Goal: Task Accomplishment & Management: Manage account settings

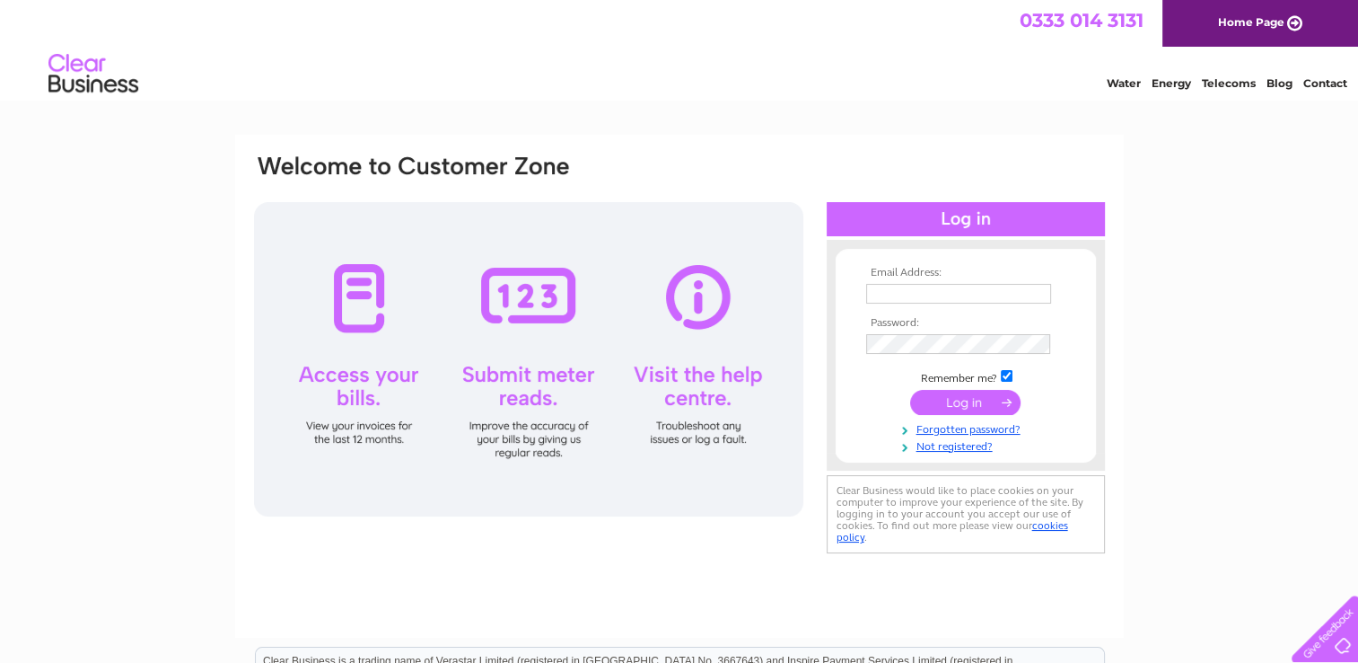
type input "hamishdykes@btinternet.com"
click at [954, 395] on input "submit" at bounding box center [965, 402] width 110 height 25
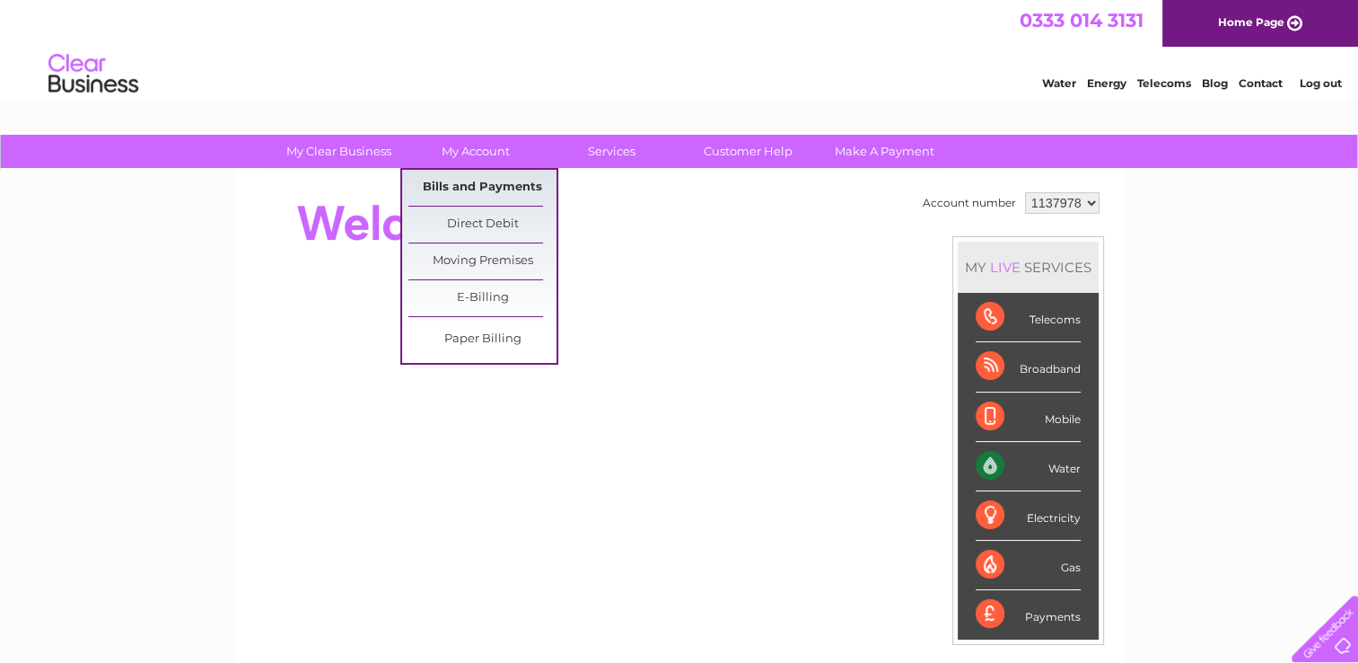
click at [478, 181] on link "Bills and Payments" at bounding box center [483, 188] width 148 height 36
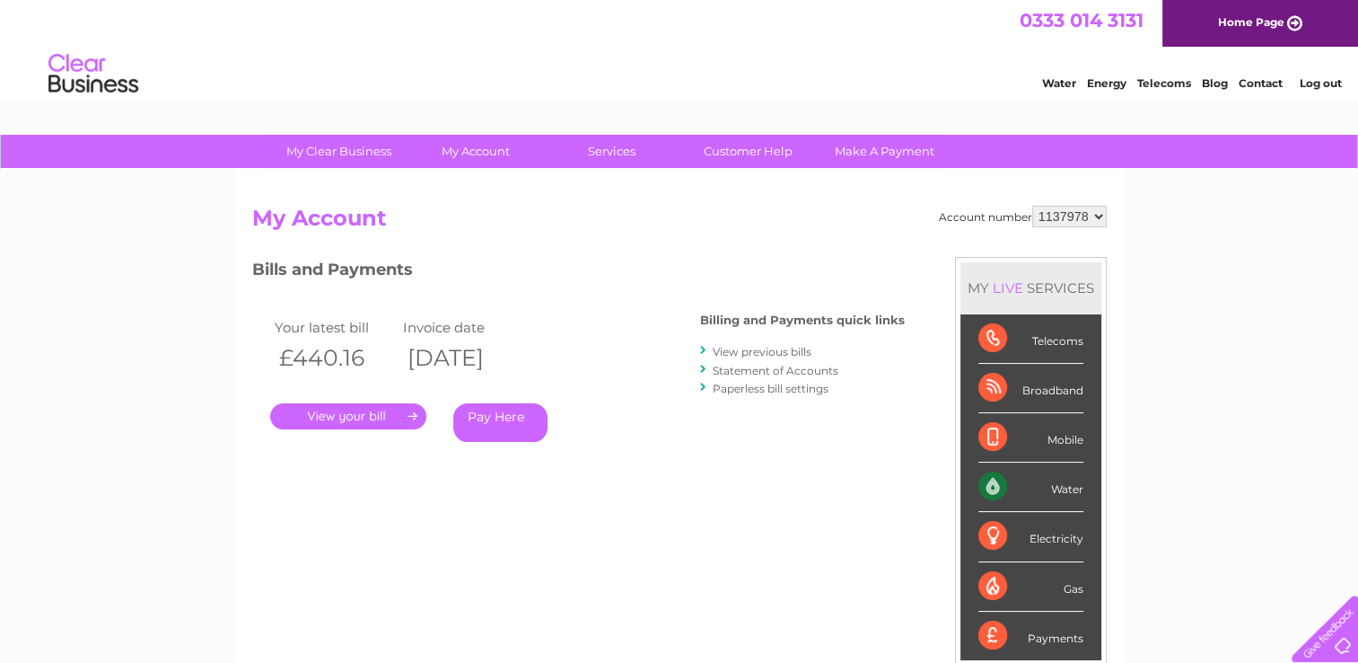
click at [370, 415] on link "." at bounding box center [348, 416] width 156 height 26
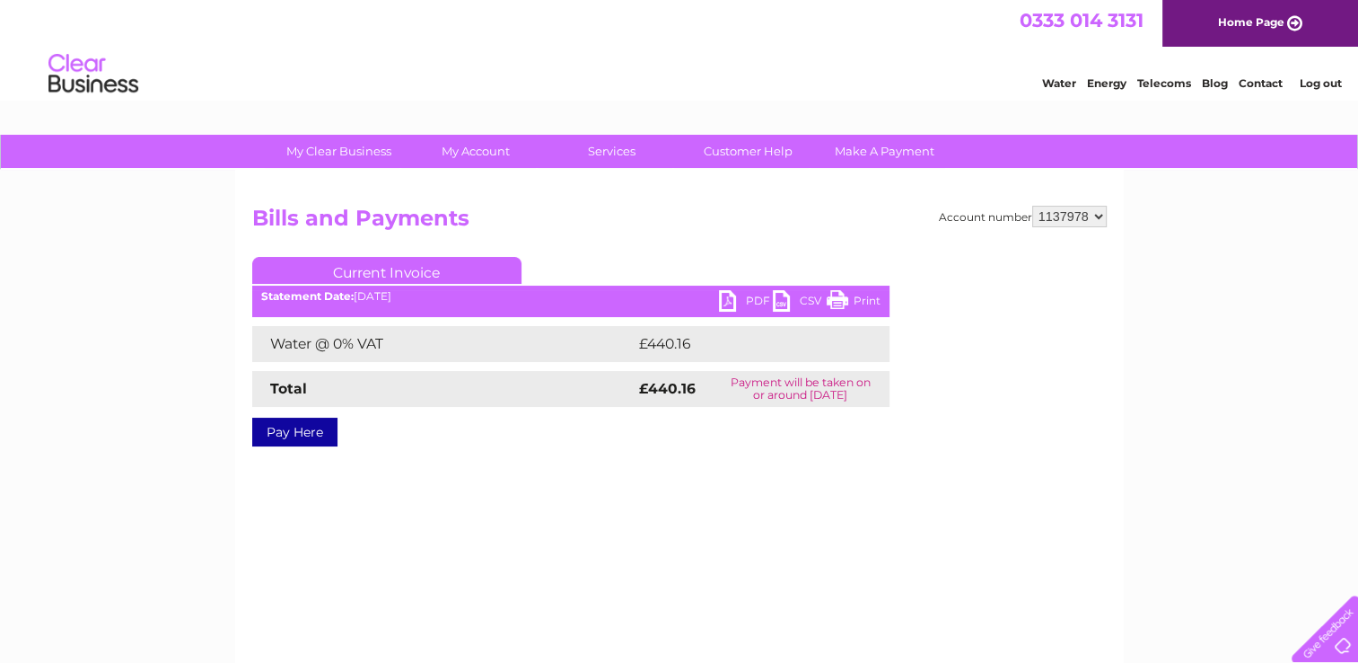
click at [761, 296] on link "PDF" at bounding box center [746, 303] width 54 height 26
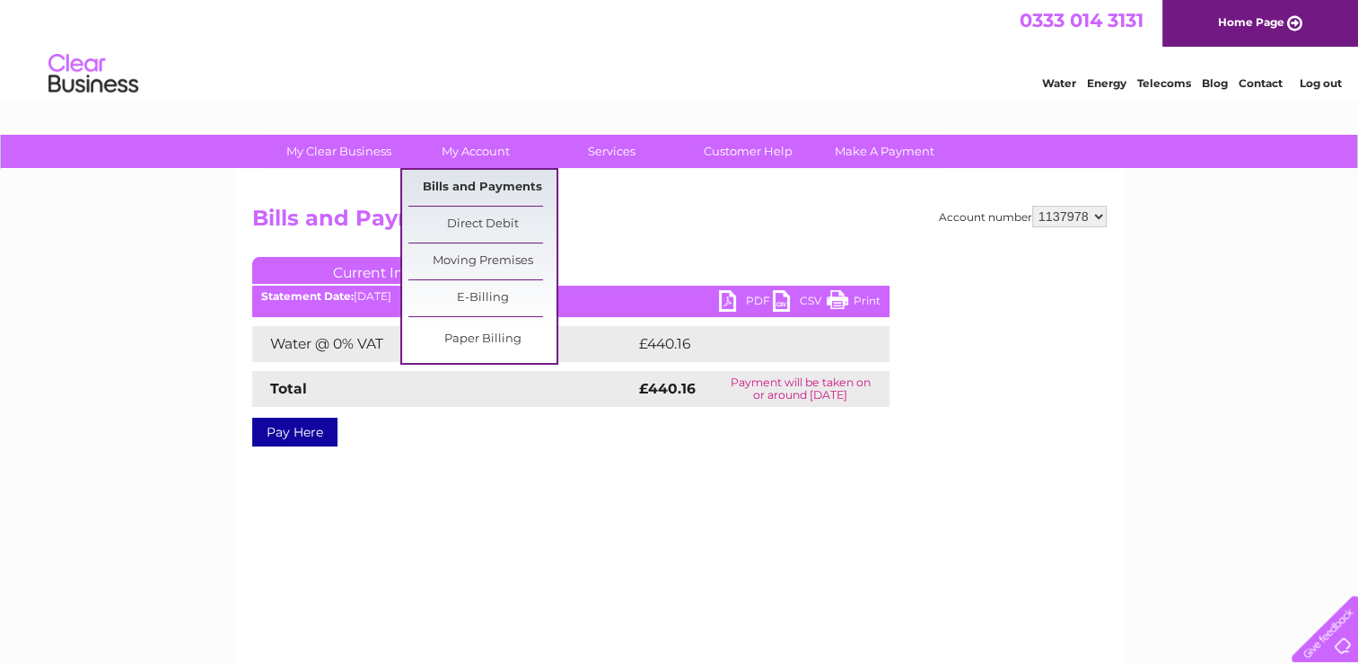
click at [460, 186] on link "Bills and Payments" at bounding box center [483, 188] width 148 height 36
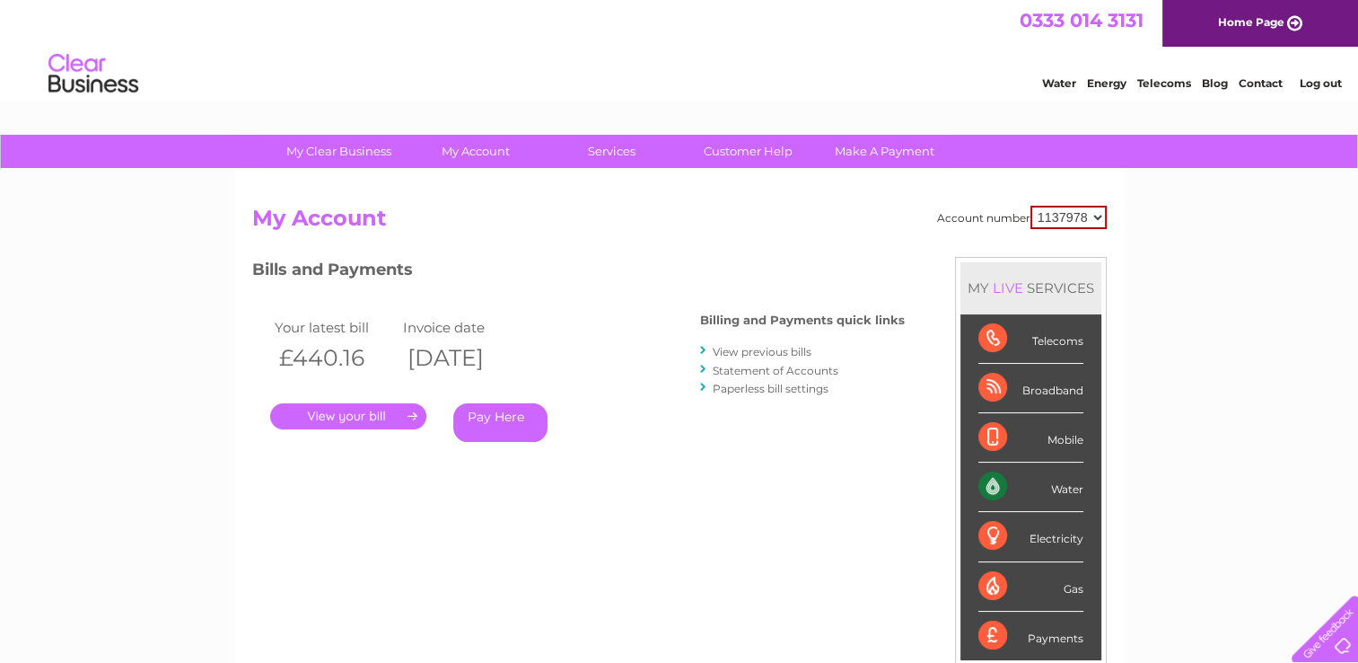
click at [764, 347] on link "View previous bills" at bounding box center [762, 351] width 99 height 13
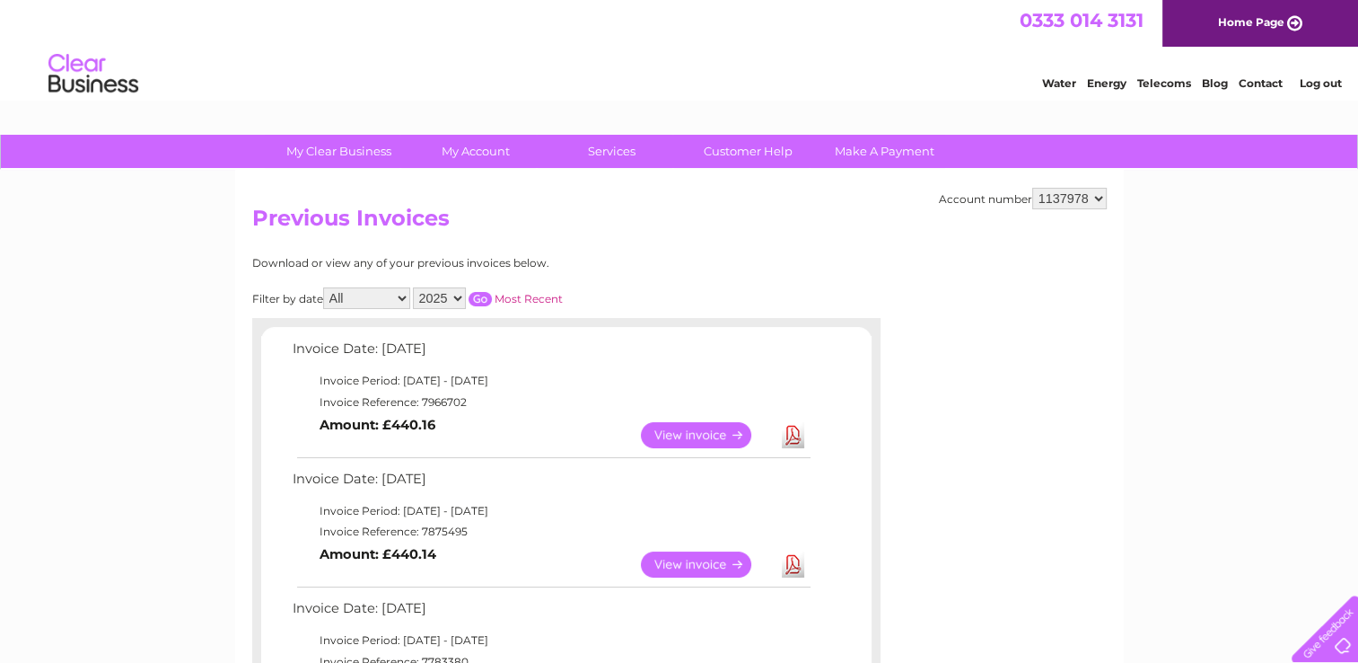
click at [679, 561] on link "View" at bounding box center [707, 564] width 132 height 26
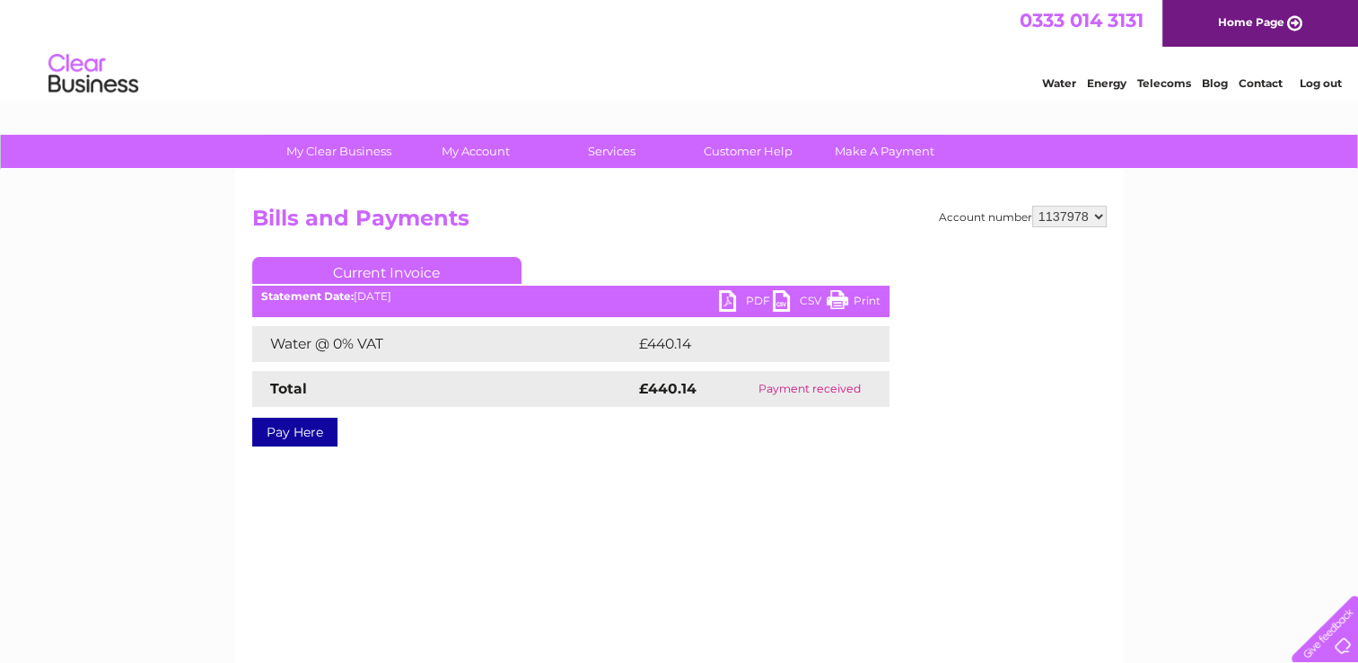
click at [751, 302] on link "PDF" at bounding box center [746, 303] width 54 height 26
click at [1323, 83] on link "Log out" at bounding box center [1320, 82] width 42 height 13
